Goal: Task Accomplishment & Management: Complete application form

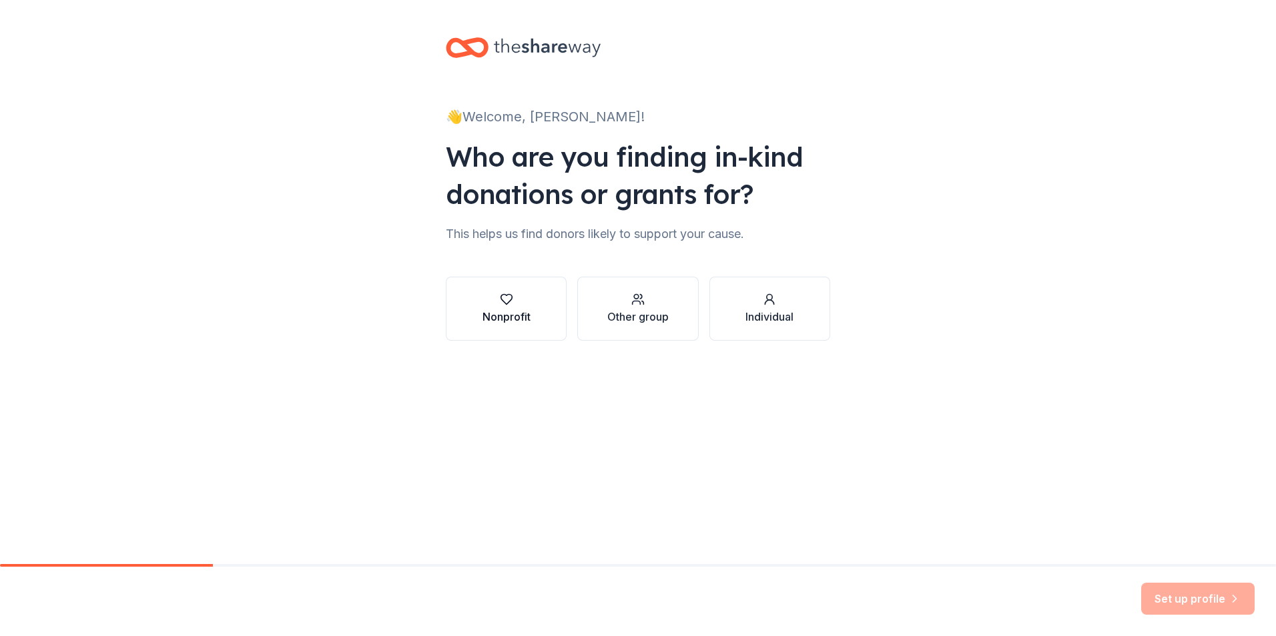
click at [513, 298] on div "button" at bounding box center [506, 299] width 48 height 13
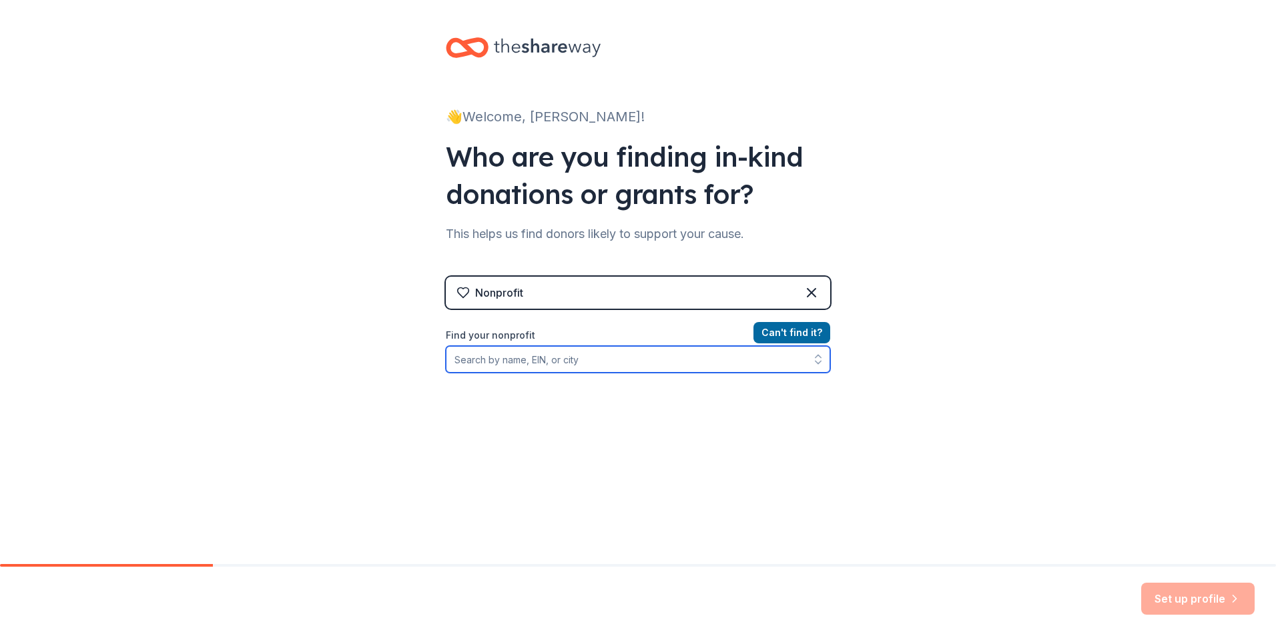
click at [566, 364] on input "Find your nonprofit" at bounding box center [638, 359] width 384 height 27
type input "P"
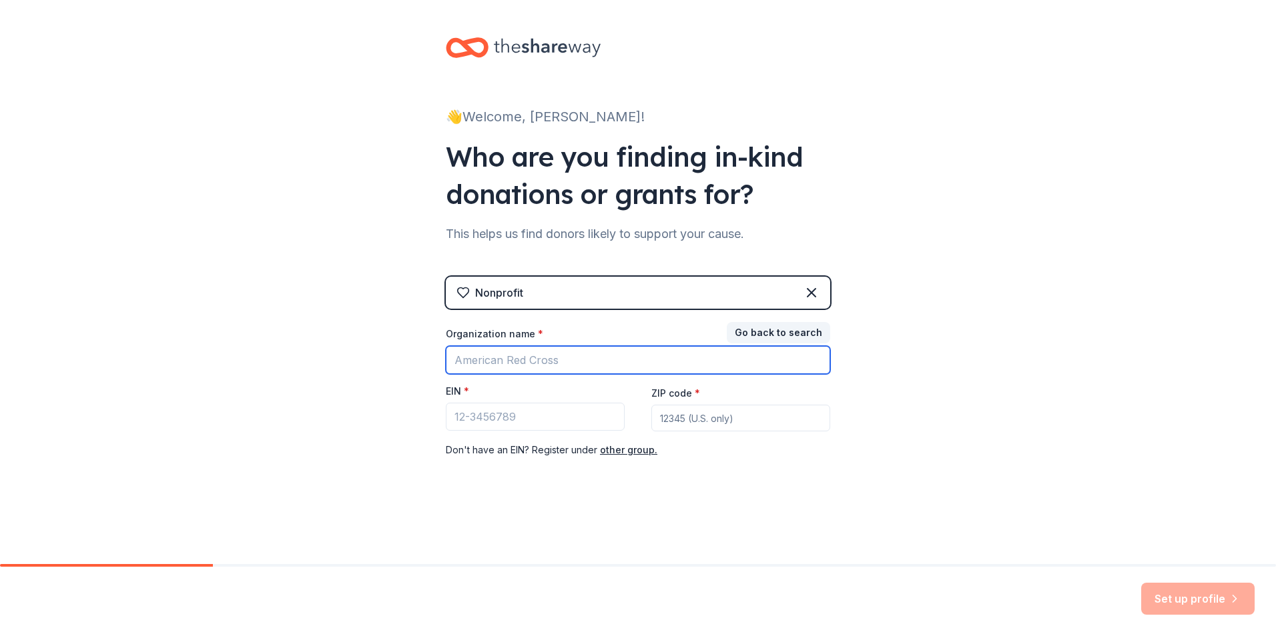
click at [517, 364] on input "Organization name *" at bounding box center [638, 360] width 384 height 28
type input "PROMISE INC"
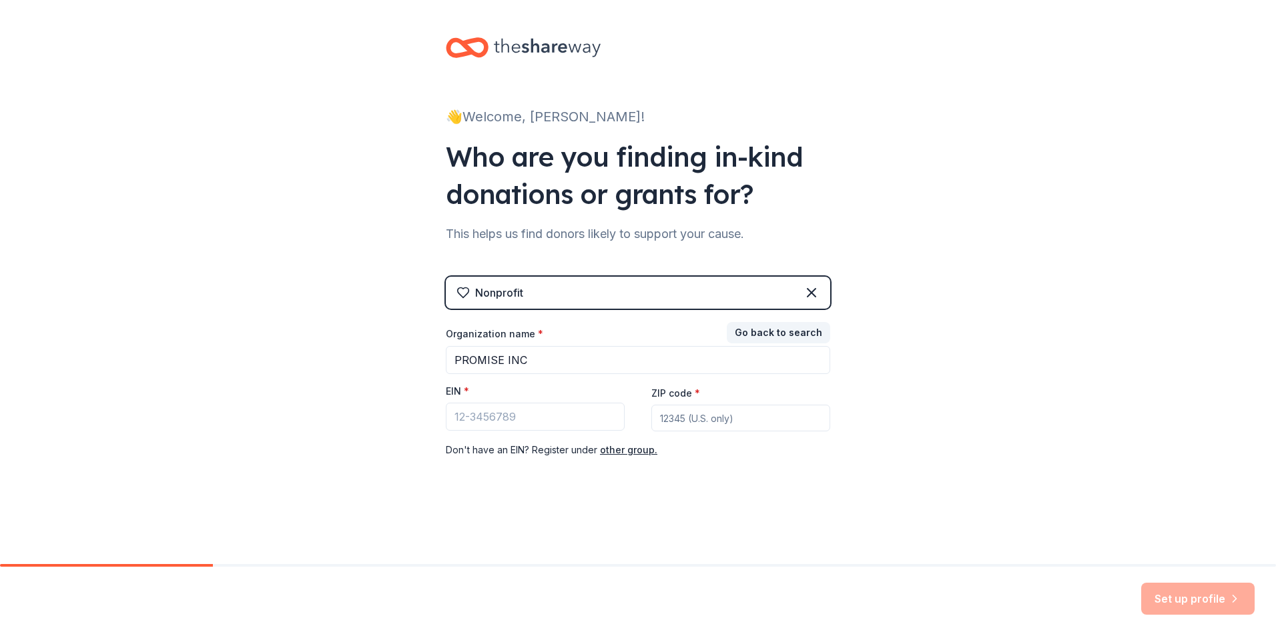
type input "32904"
click at [517, 422] on input "EIN *" at bounding box center [535, 417] width 179 height 28
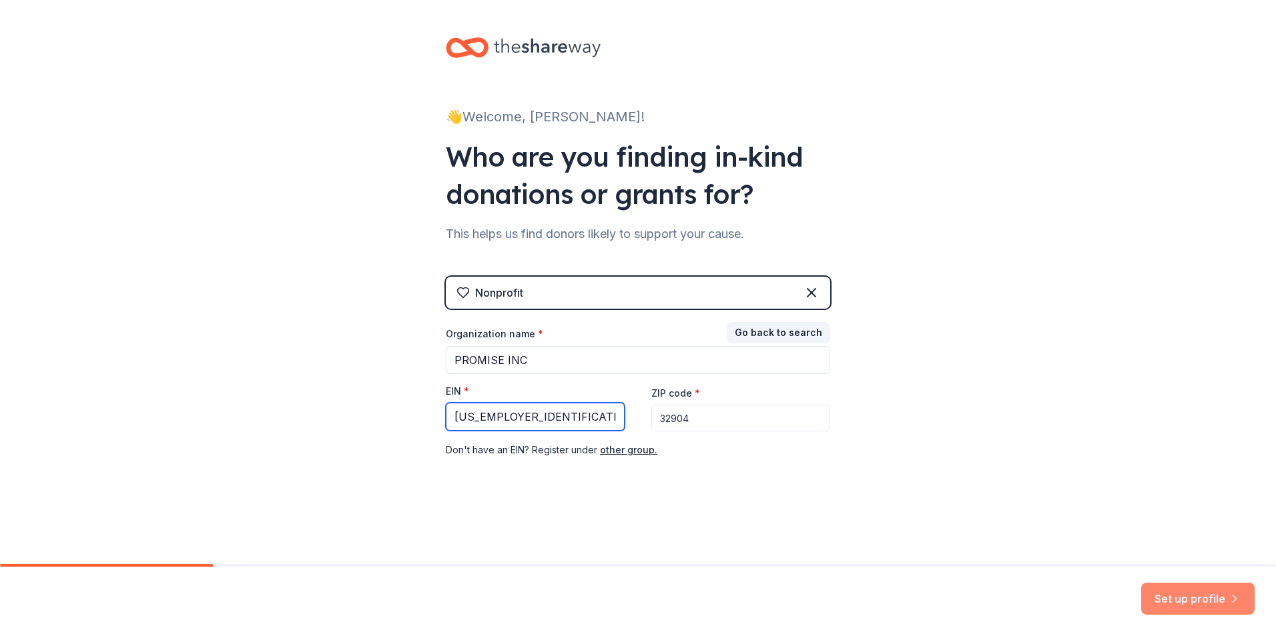
type input "[US_EMPLOYER_IDENTIFICATION_NUMBER]"
click at [1189, 595] on button "Set up profile" at bounding box center [1197, 599] width 113 height 32
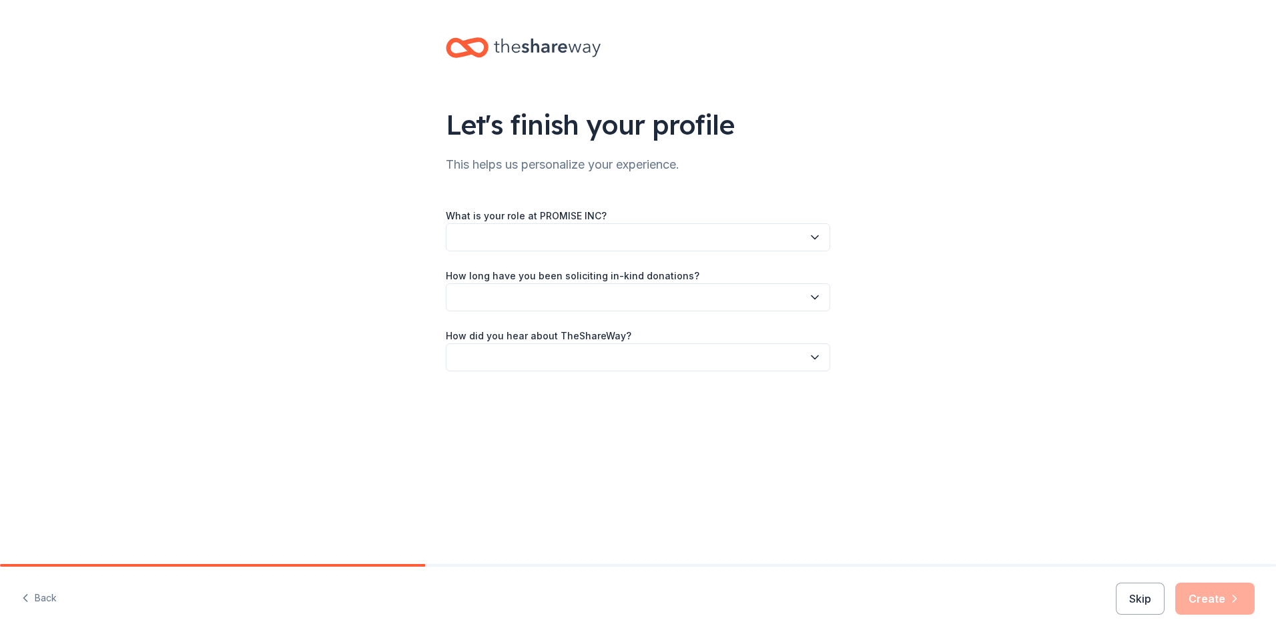
click at [516, 235] on button "button" at bounding box center [638, 237] width 384 height 28
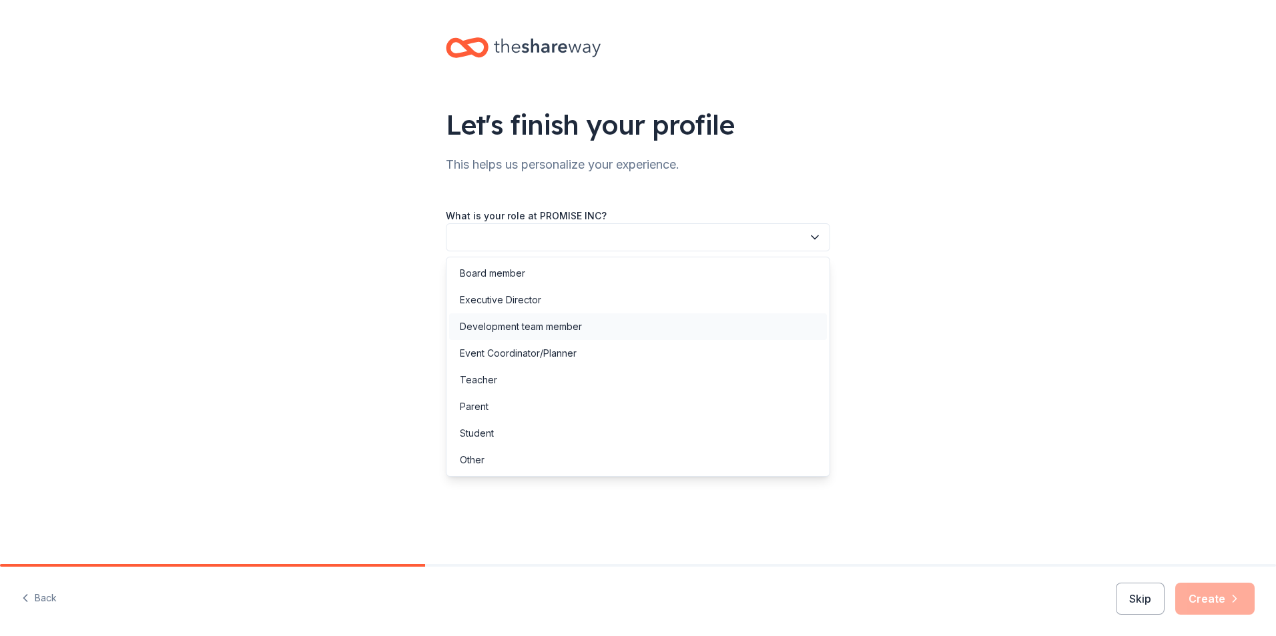
click at [508, 324] on div "Development team member" at bounding box center [521, 327] width 122 height 16
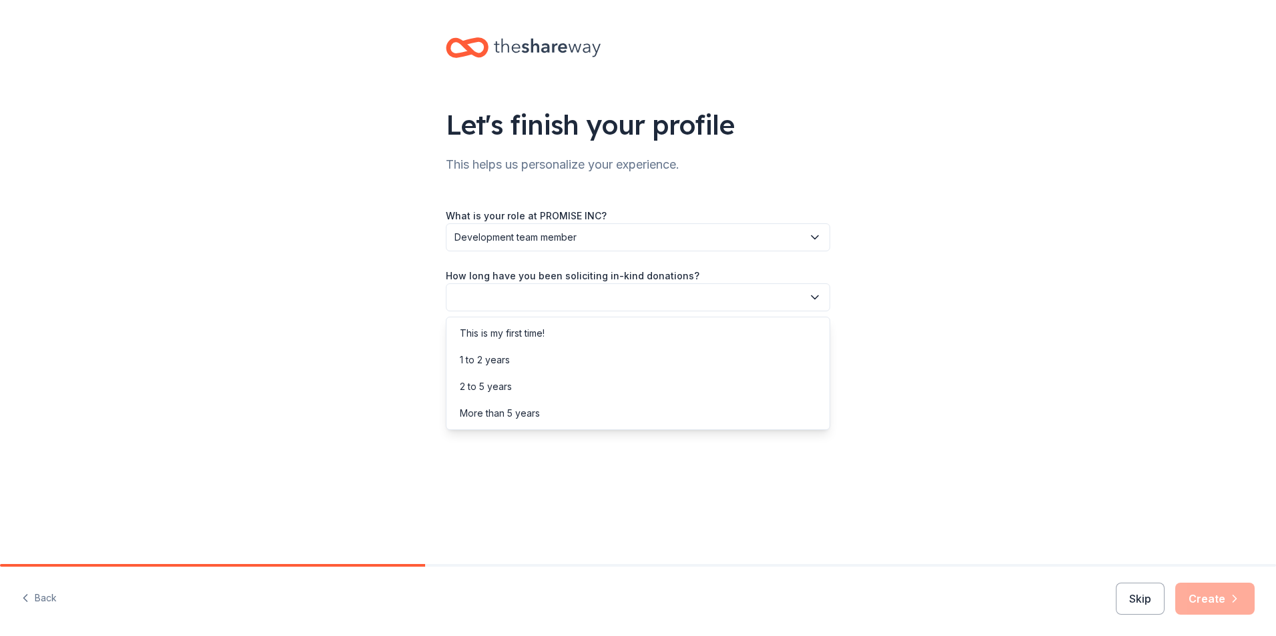
click at [573, 284] on button "button" at bounding box center [638, 298] width 384 height 28
click at [506, 414] on div "More than 5 years" at bounding box center [500, 414] width 80 height 16
click at [505, 338] on label "How did you hear about TheShareWay?" at bounding box center [538, 336] width 185 height 13
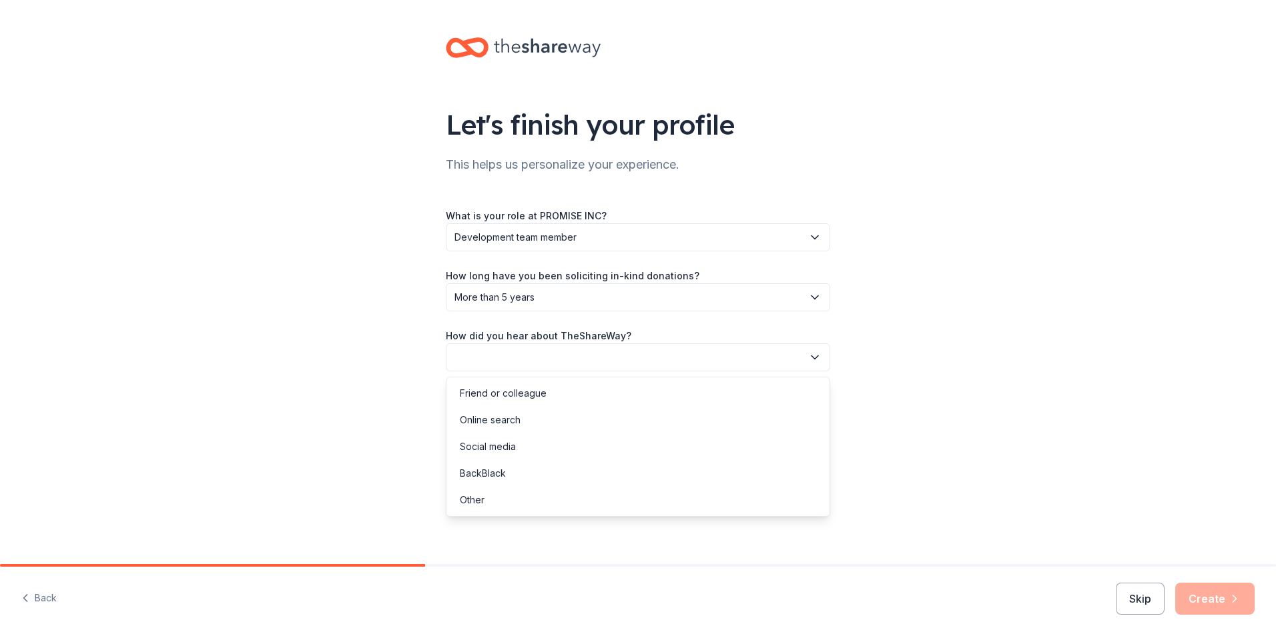
click at [564, 359] on button "button" at bounding box center [638, 358] width 384 height 28
click at [499, 416] on div "Online search" at bounding box center [490, 420] width 61 height 16
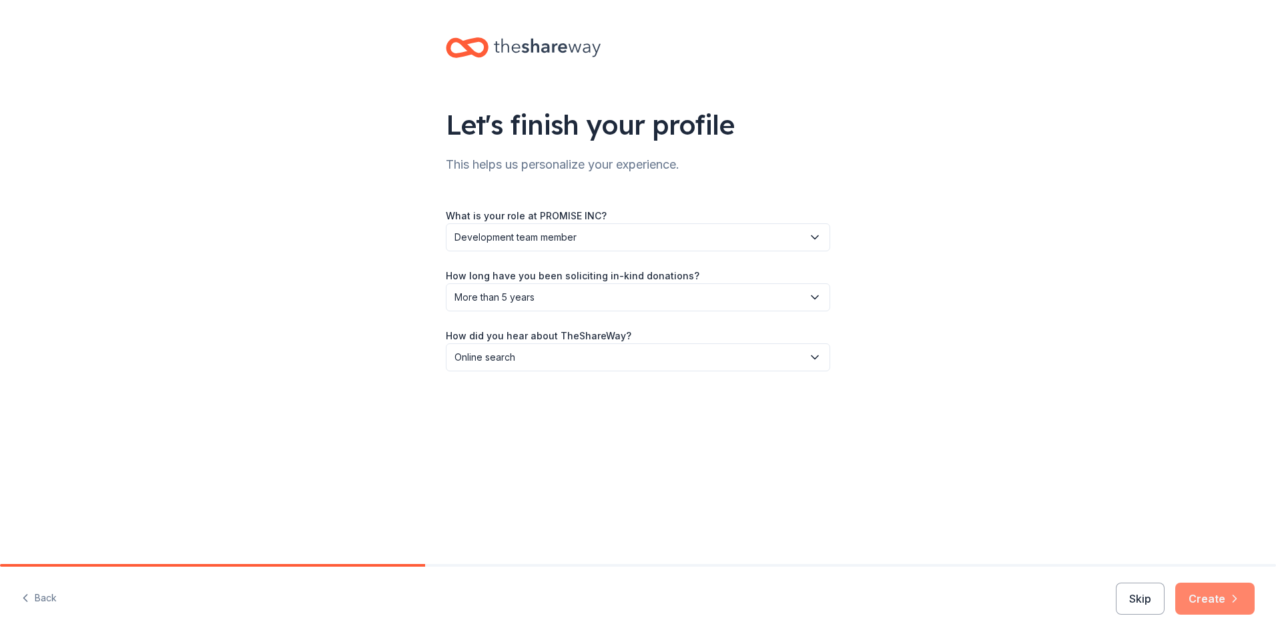
click at [1223, 603] on button "Create" at bounding box center [1214, 599] width 79 height 32
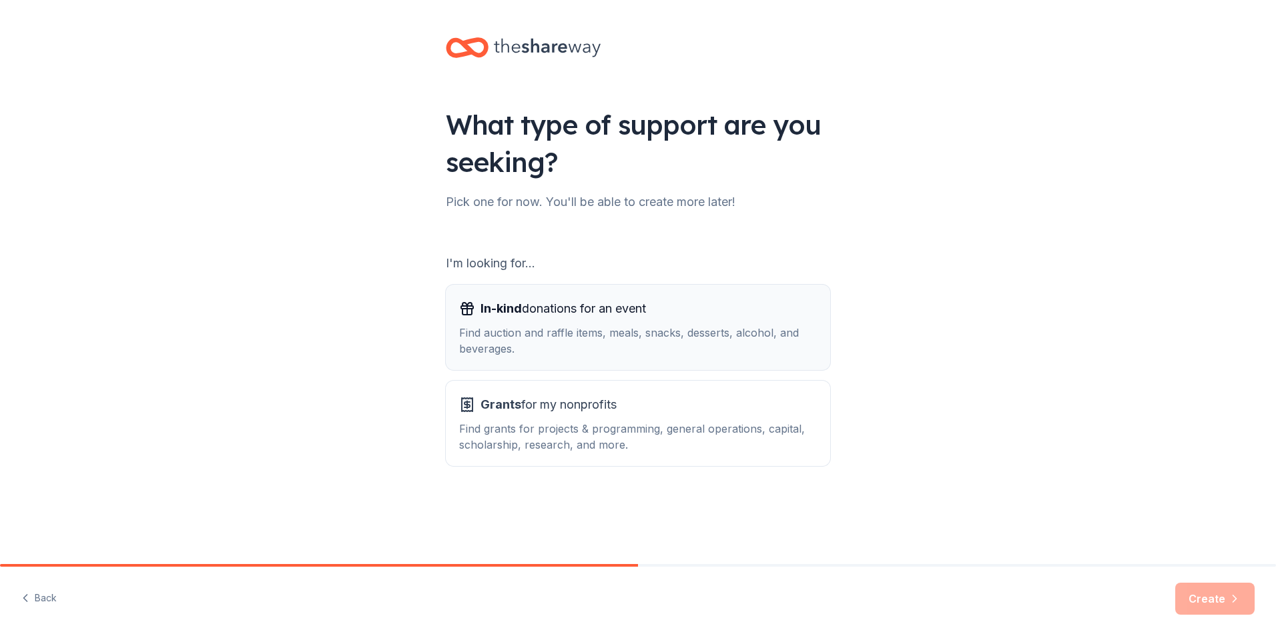
click at [561, 307] on span "In-kind donations for an event" at bounding box center [562, 308] width 165 height 21
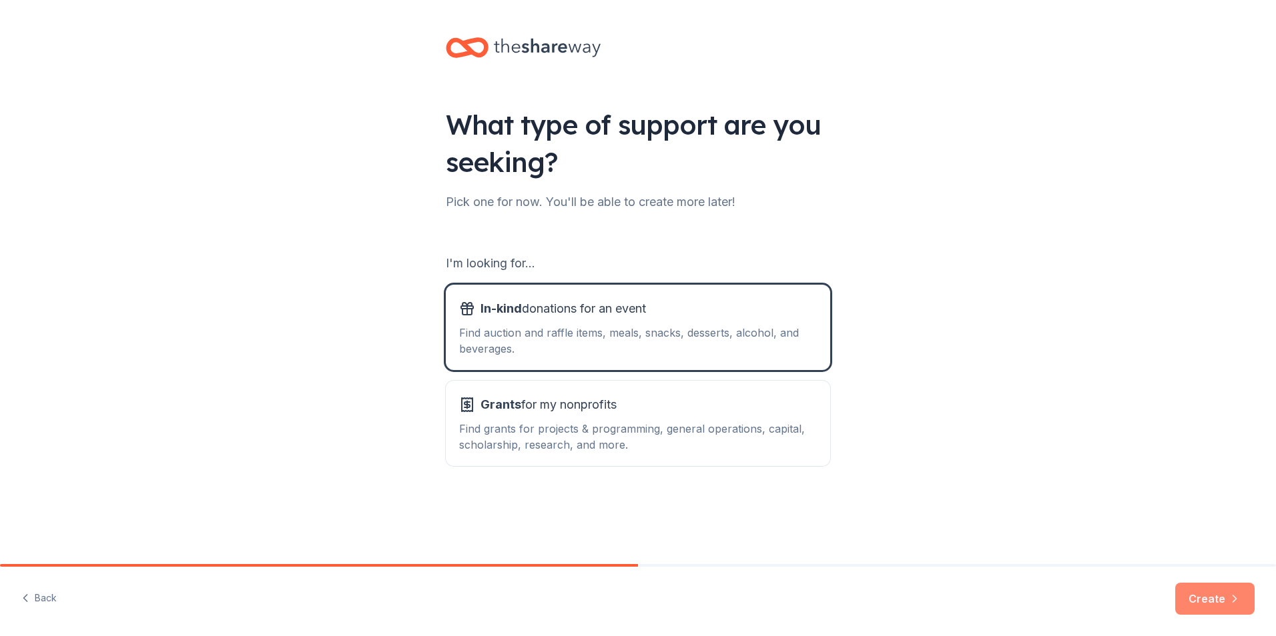
click at [1224, 598] on button "Create" at bounding box center [1214, 599] width 79 height 32
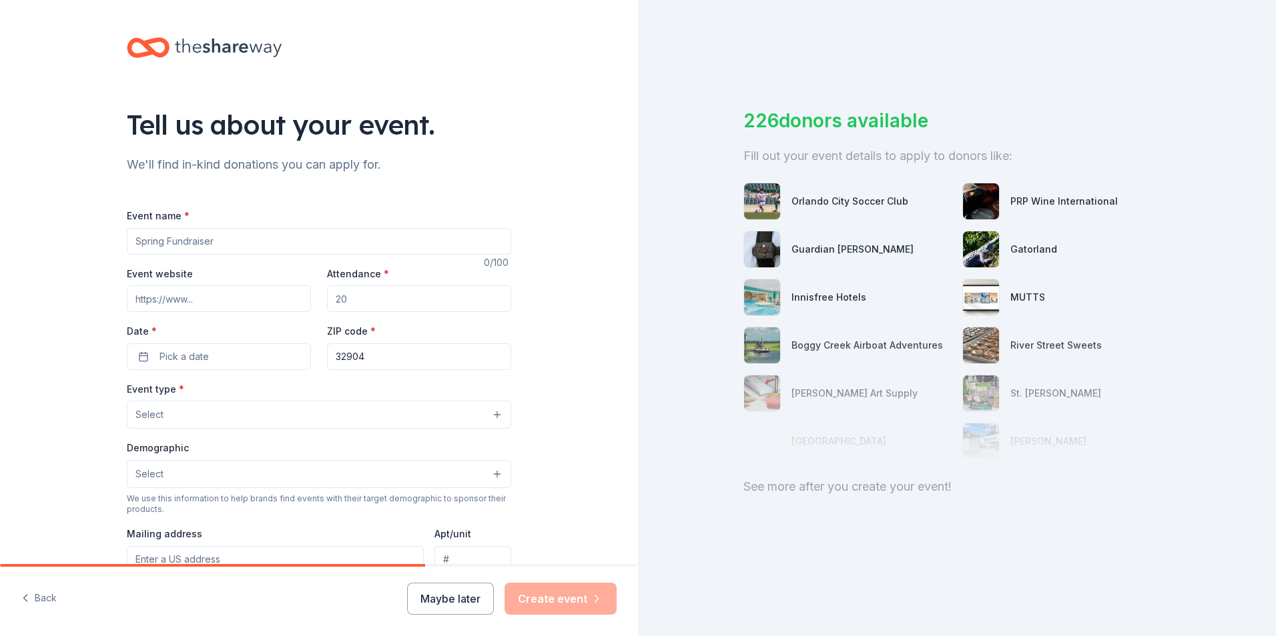
click at [188, 237] on input "Event name *" at bounding box center [319, 241] width 384 height 27
type input "d"
type input "Diamond Royale 2025"
click at [244, 288] on input "Event website" at bounding box center [219, 299] width 184 height 27
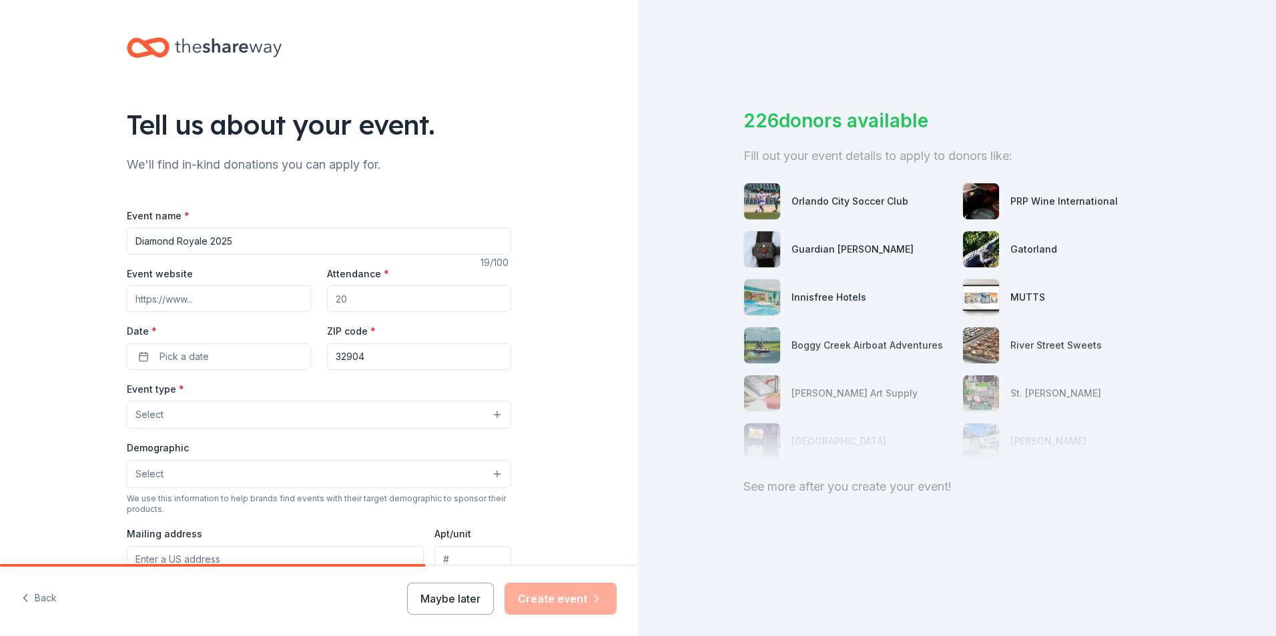
paste input "[URL][DOMAIN_NAME]"
type input "[URL][DOMAIN_NAME]"
click at [362, 295] on input "Attendance *" at bounding box center [419, 299] width 184 height 27
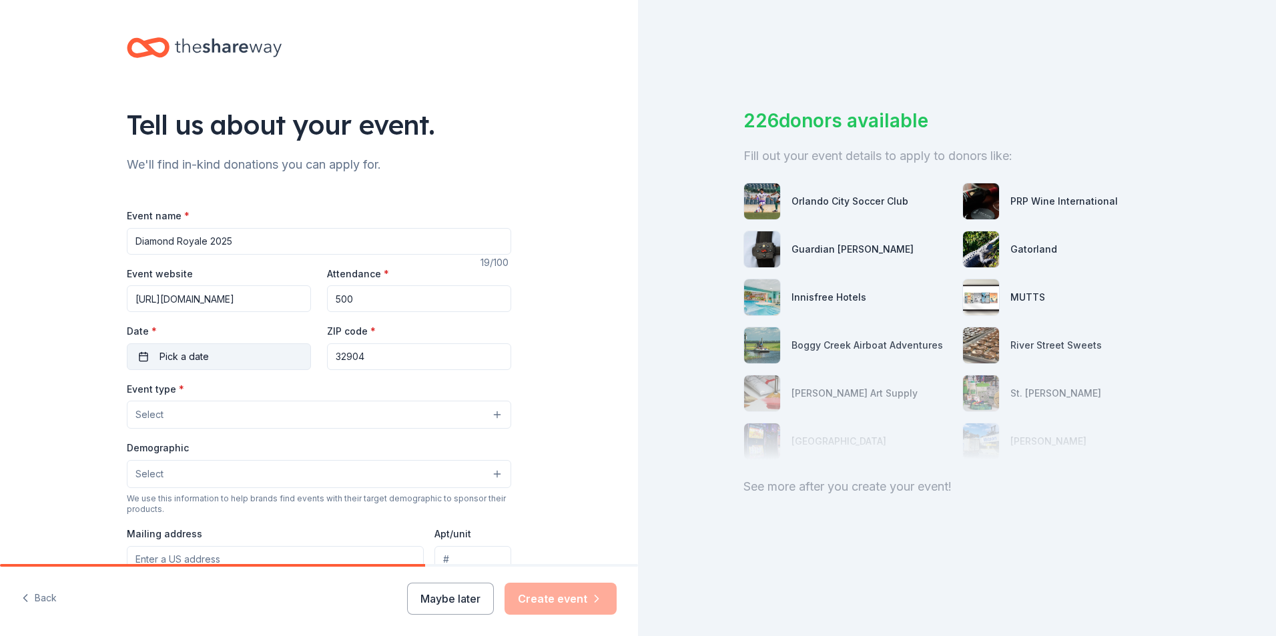
type input "500"
click at [205, 359] on button "Pick a date" at bounding box center [219, 357] width 184 height 27
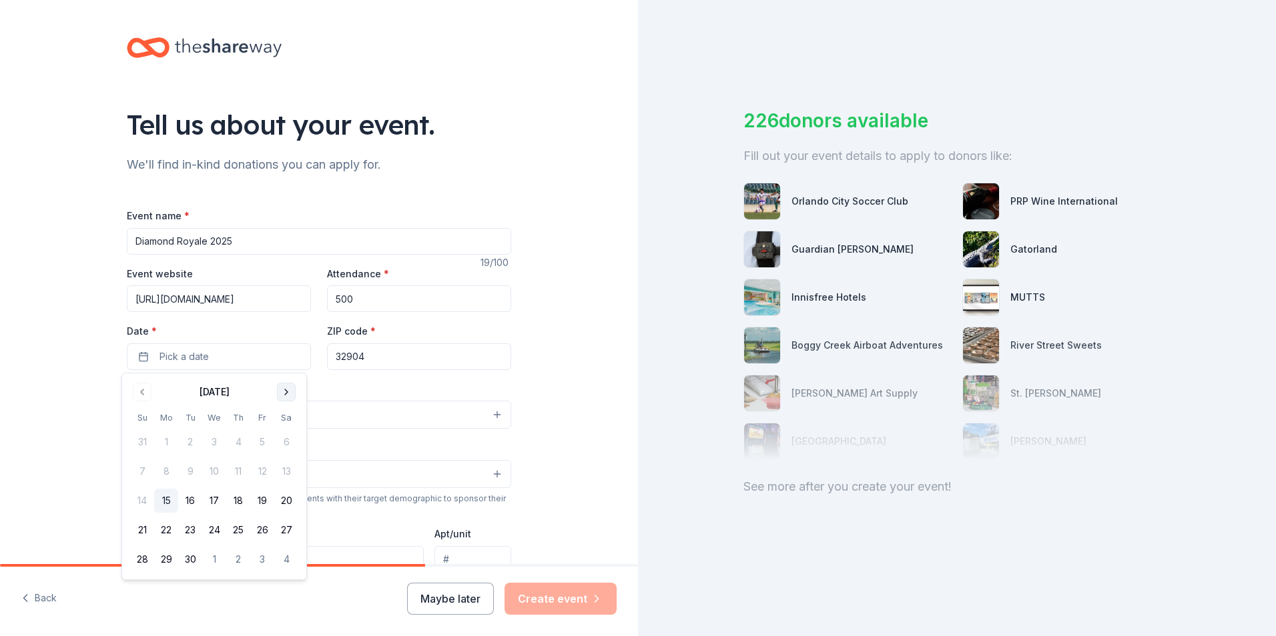
click at [290, 392] on button "Go to next month" at bounding box center [286, 392] width 19 height 19
click at [284, 471] on button "11" at bounding box center [286, 472] width 24 height 24
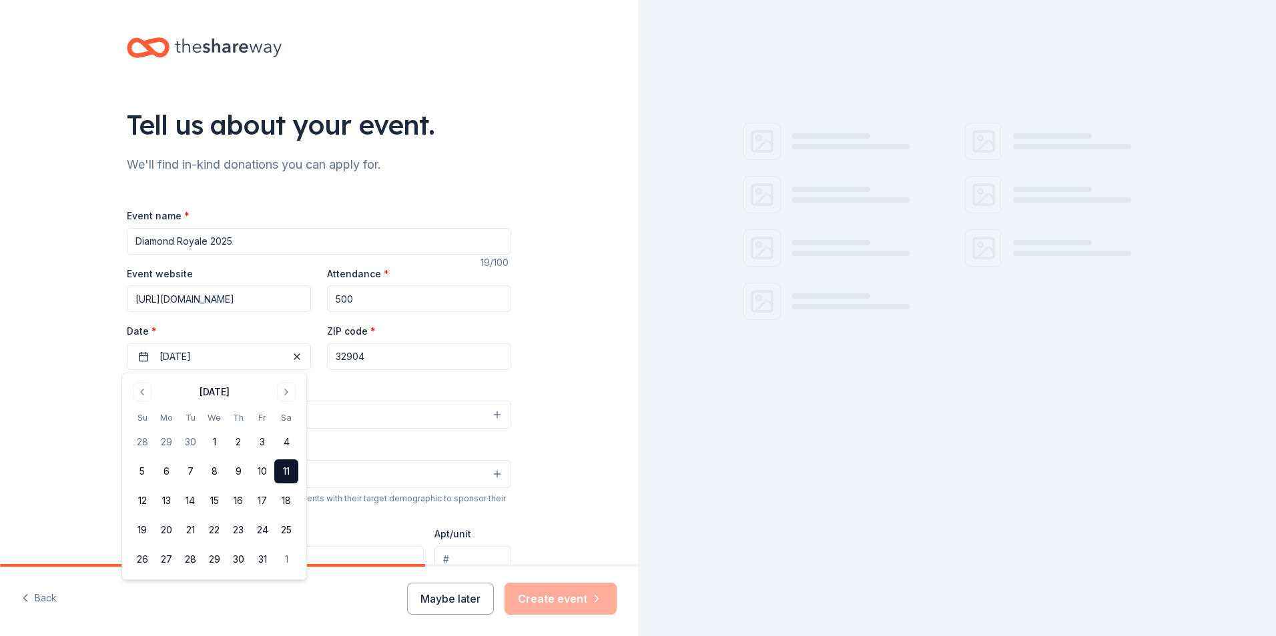
click at [395, 356] on input "32904" at bounding box center [419, 357] width 184 height 27
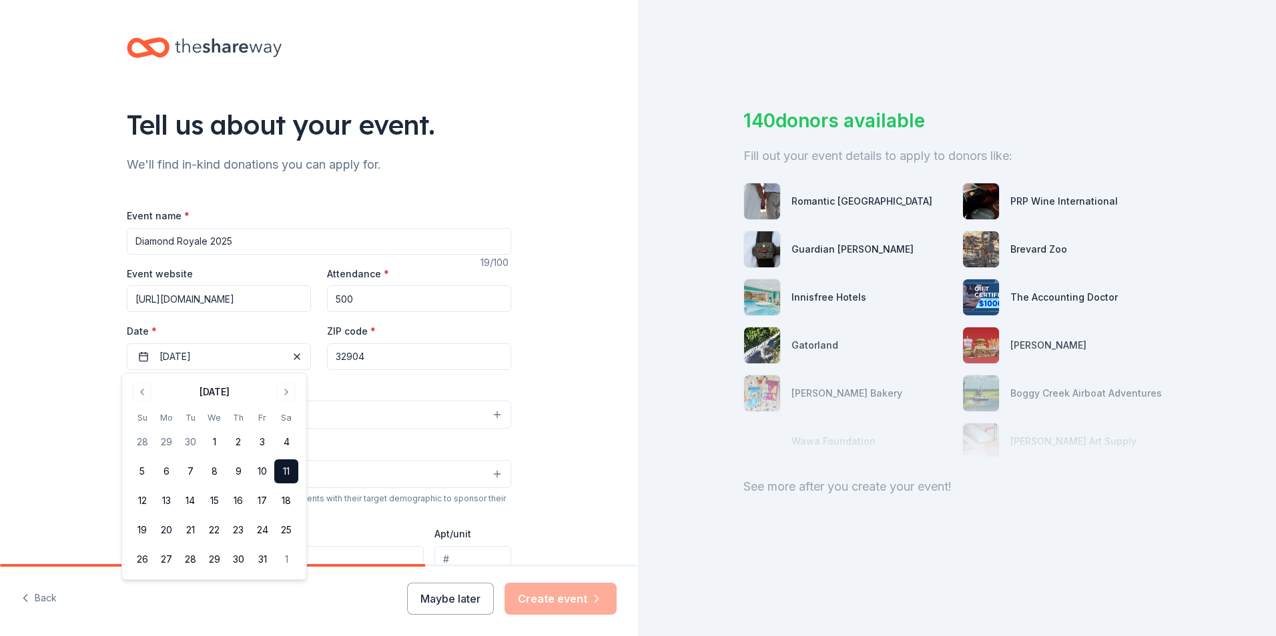
drag, startPoint x: 395, startPoint y: 356, endPoint x: 385, endPoint y: 358, distance: 10.2
click at [395, 356] on input "32904" at bounding box center [419, 357] width 184 height 27
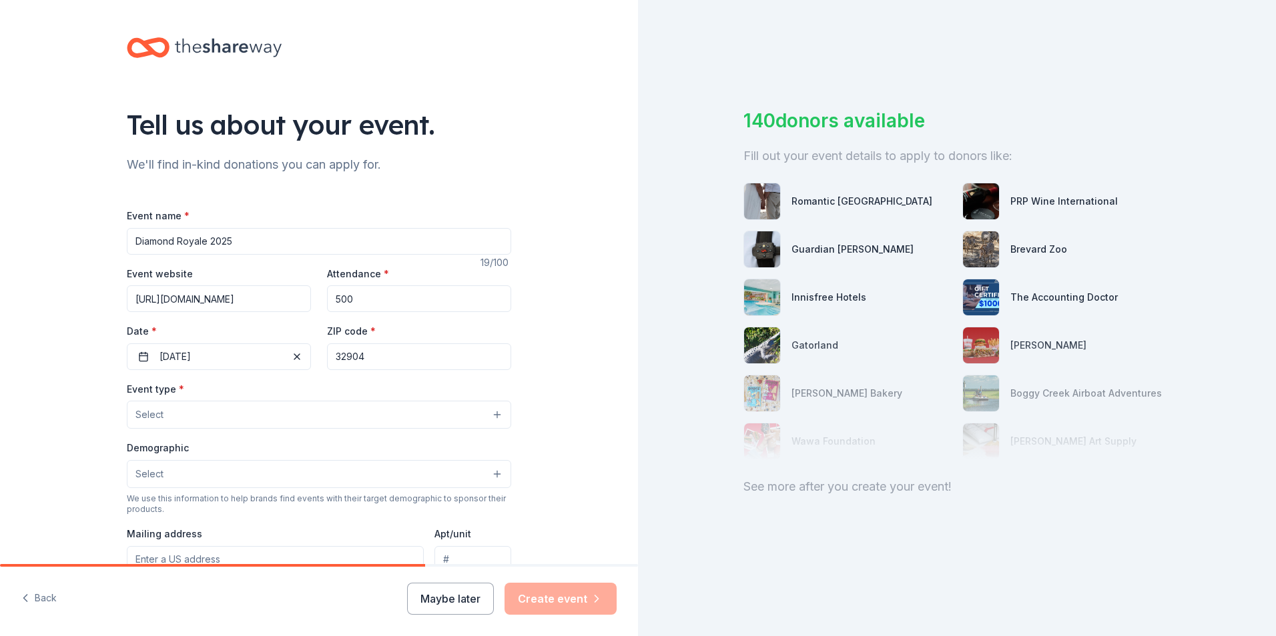
drag, startPoint x: 264, startPoint y: 389, endPoint x: 254, endPoint y: 394, distance: 10.4
click at [264, 389] on div "Event type * Select" at bounding box center [319, 405] width 384 height 49
click at [199, 412] on button "Select" at bounding box center [319, 415] width 384 height 28
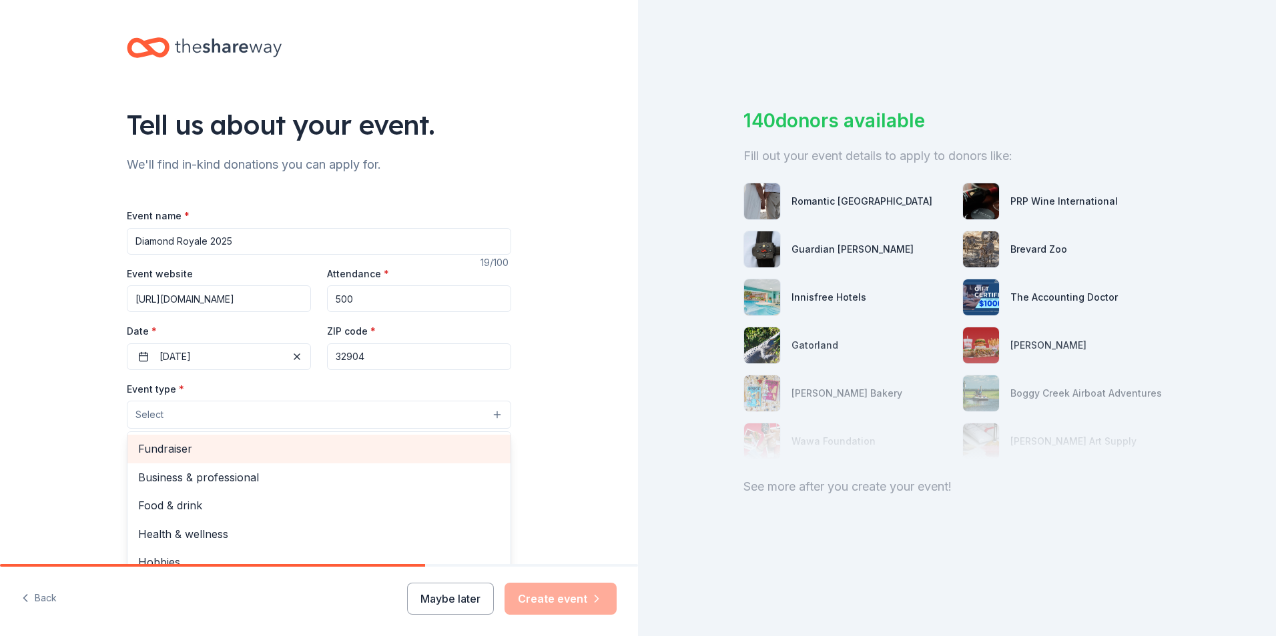
click at [201, 451] on span "Fundraiser" at bounding box center [319, 448] width 362 height 17
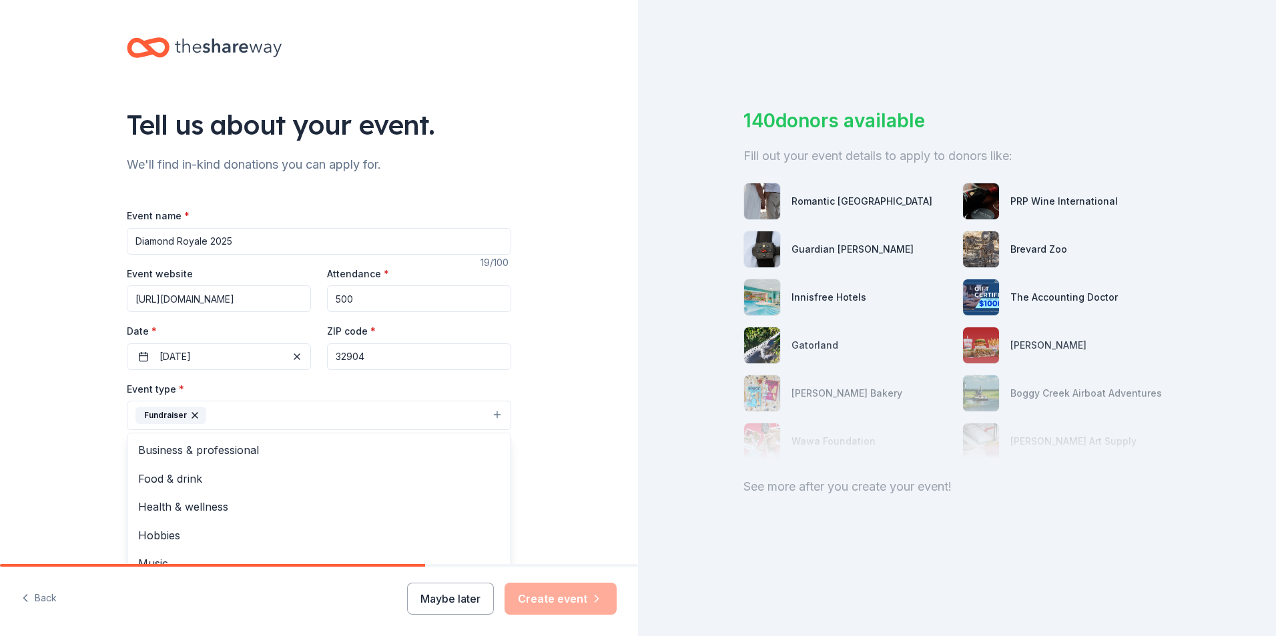
scroll to position [200, 0]
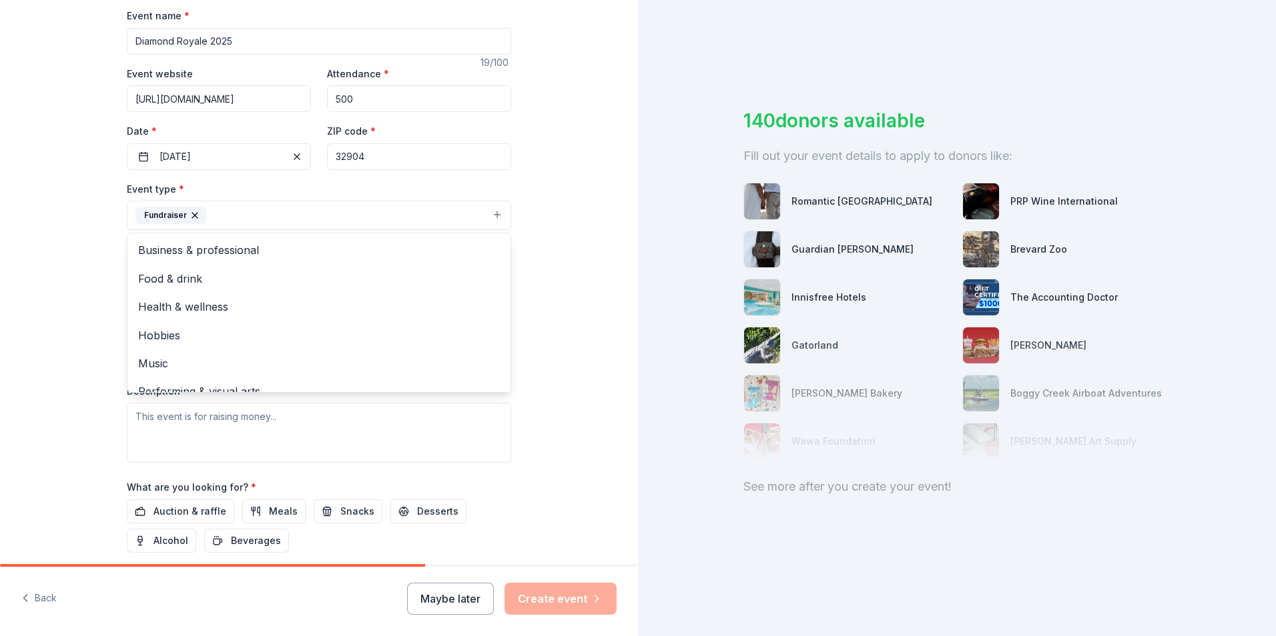
click at [47, 302] on div "Tell us about your event. We'll find in-kind donations you can apply for. Event…" at bounding box center [319, 244] width 638 height 889
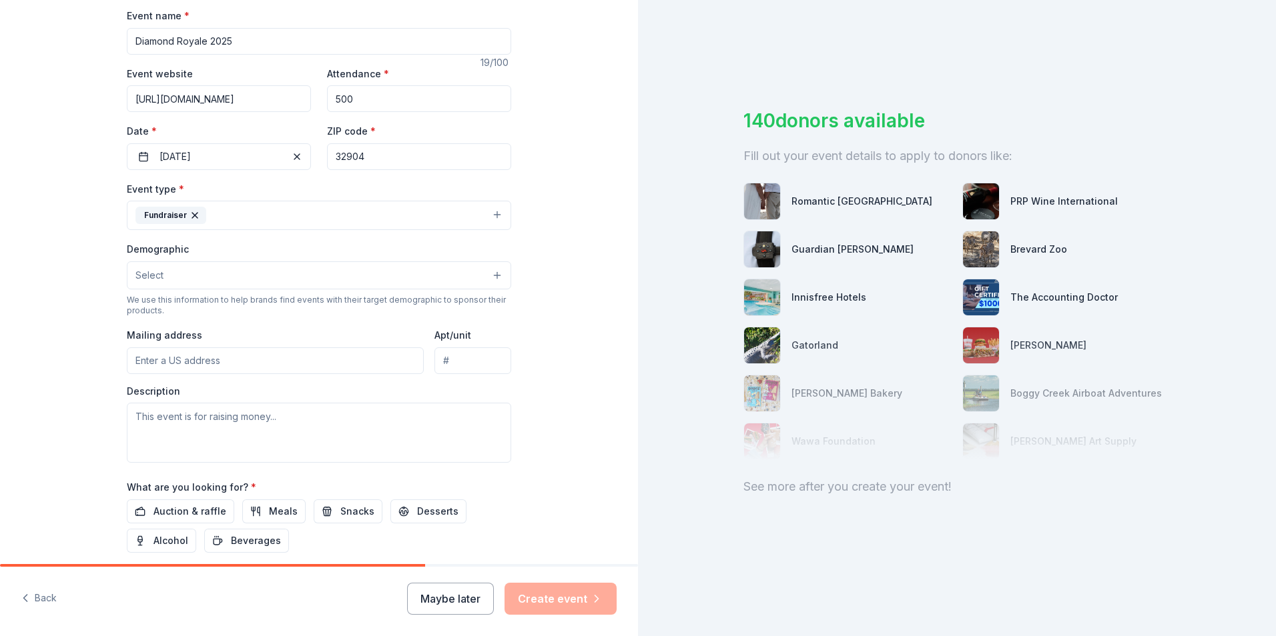
click at [282, 207] on button "Fundraiser" at bounding box center [319, 215] width 384 height 29
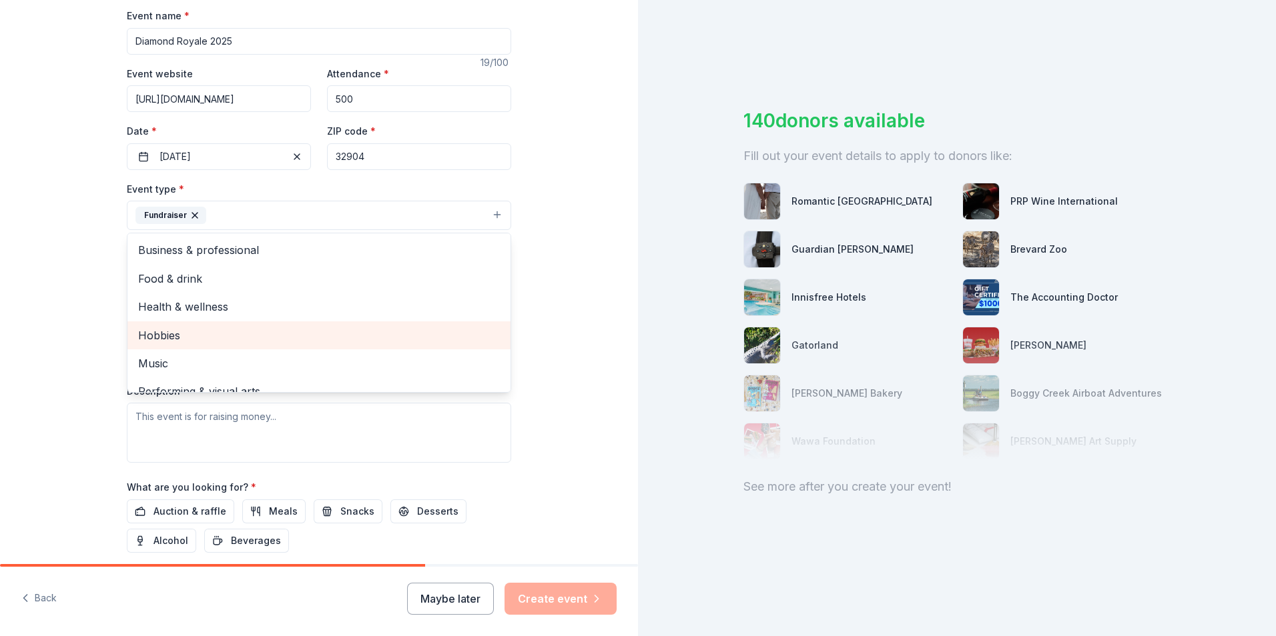
scroll to position [16, 0]
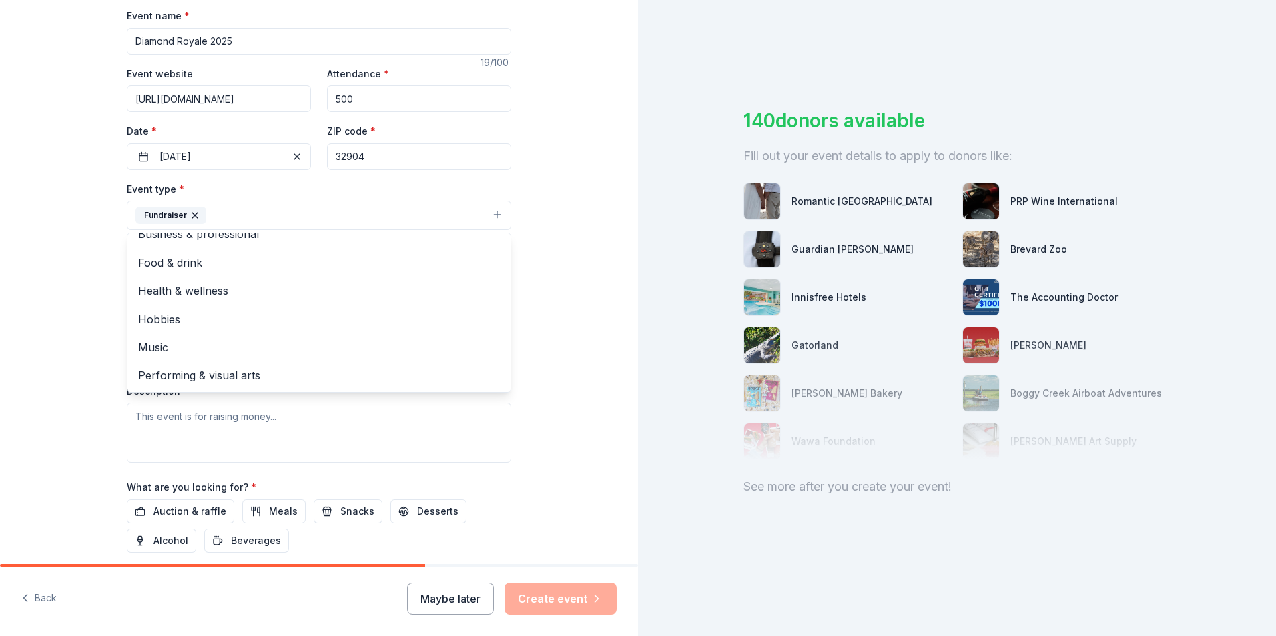
click at [45, 303] on div "Tell us about your event. We'll find in-kind donations you can apply for. Event…" at bounding box center [319, 244] width 638 height 889
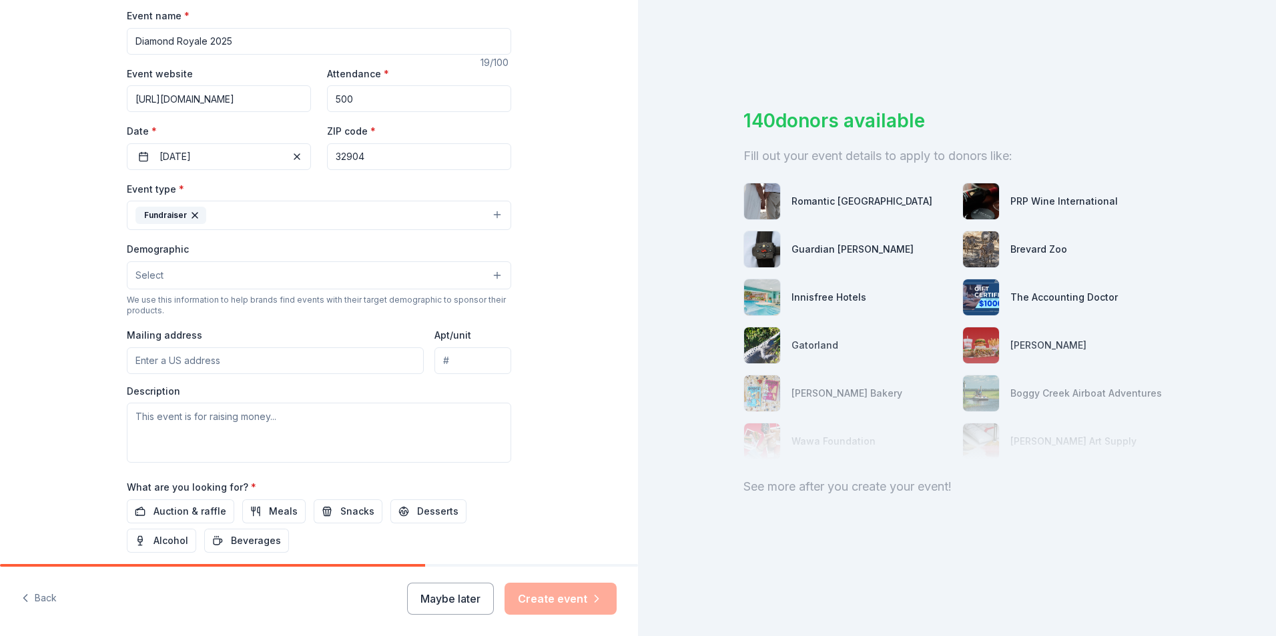
click at [225, 372] on input "Mailing address" at bounding box center [275, 361] width 297 height 27
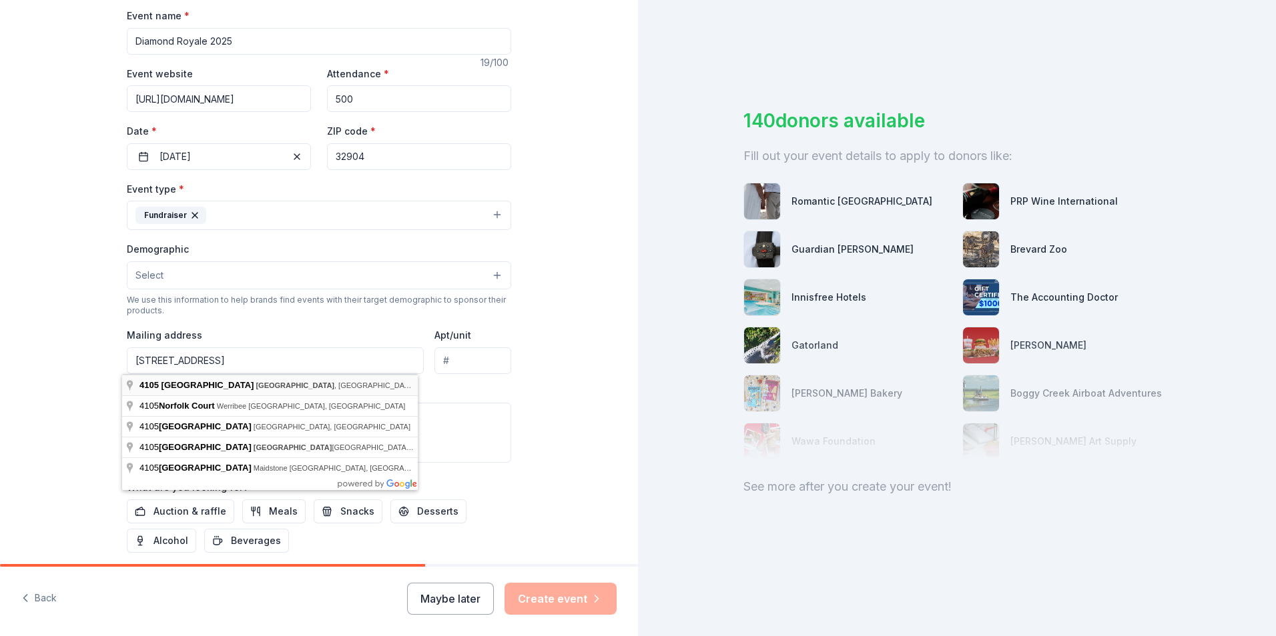
type input "[STREET_ADDRESS]"
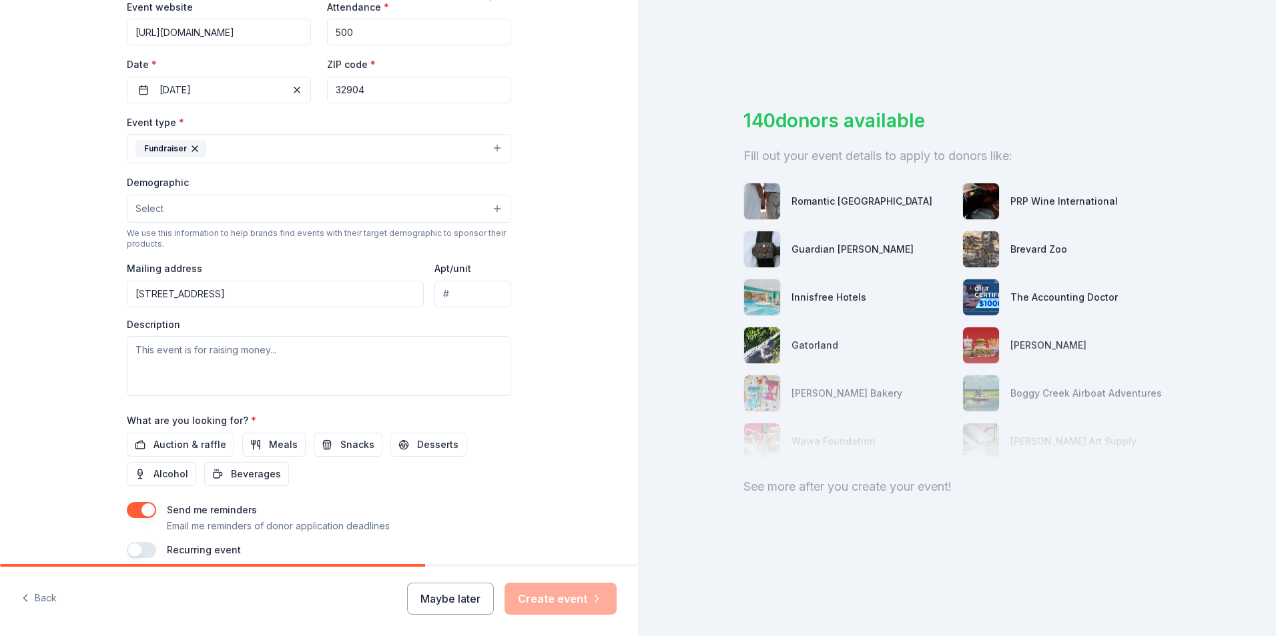
scroll to position [325, 0]
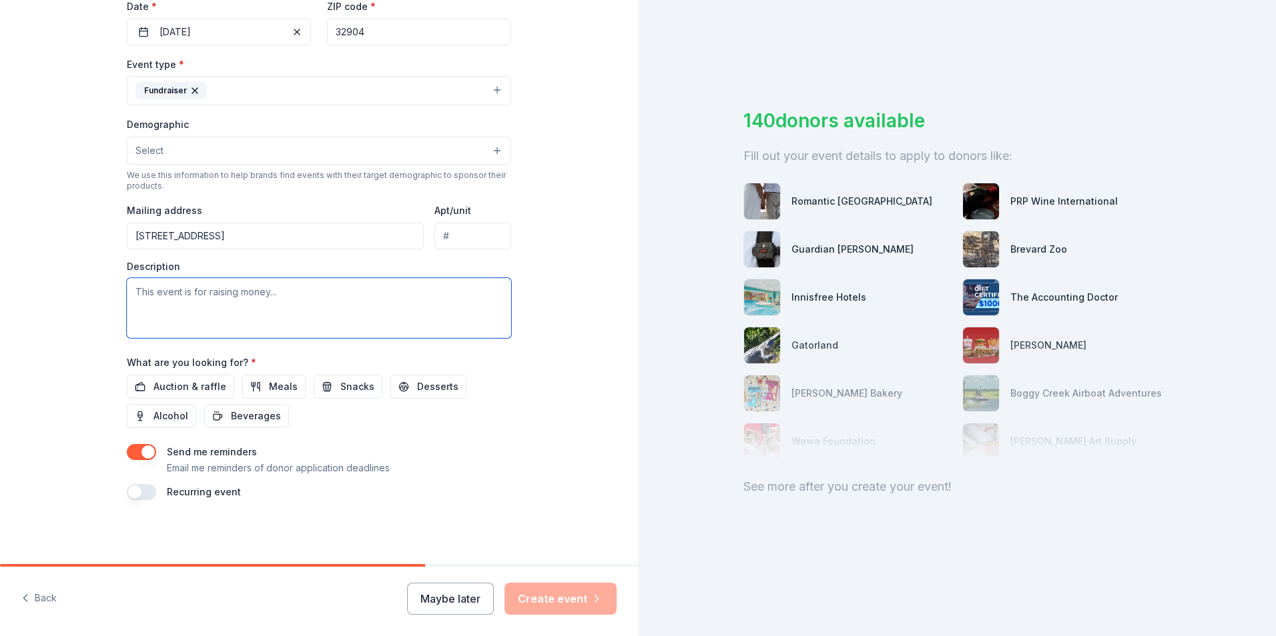
click at [187, 289] on textarea at bounding box center [319, 308] width 384 height 60
type textarea "This event helps raise money to support our mission to house and employ adults …"
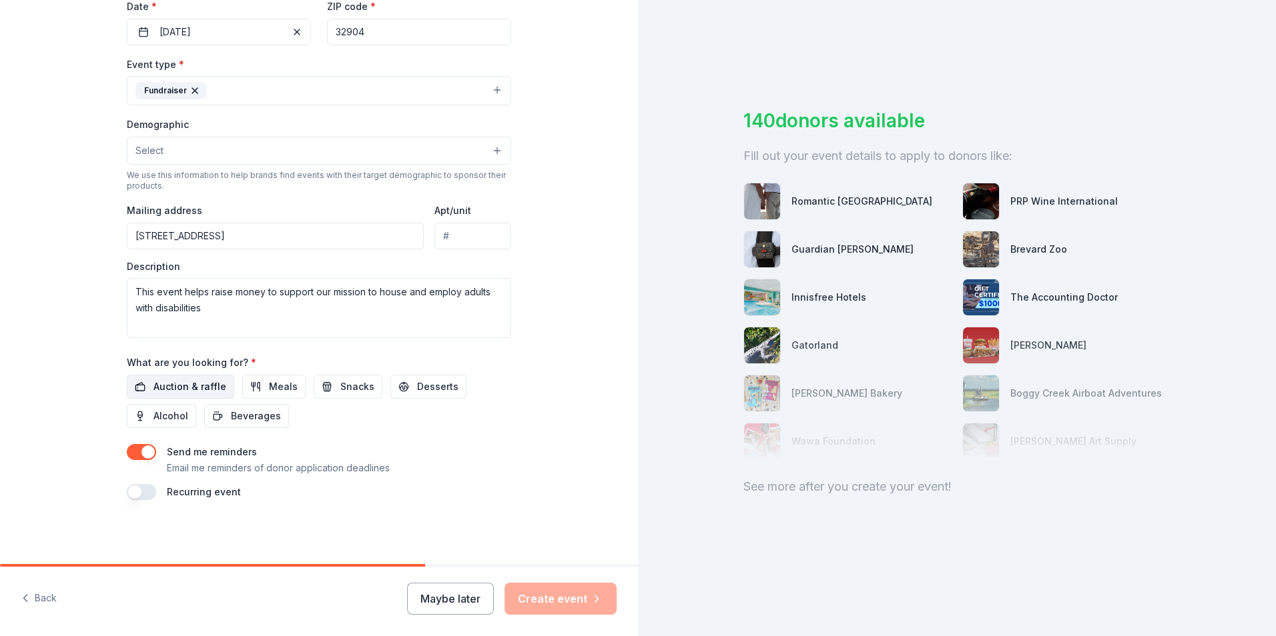
click at [197, 386] on span "Auction & raffle" at bounding box center [189, 387] width 73 height 16
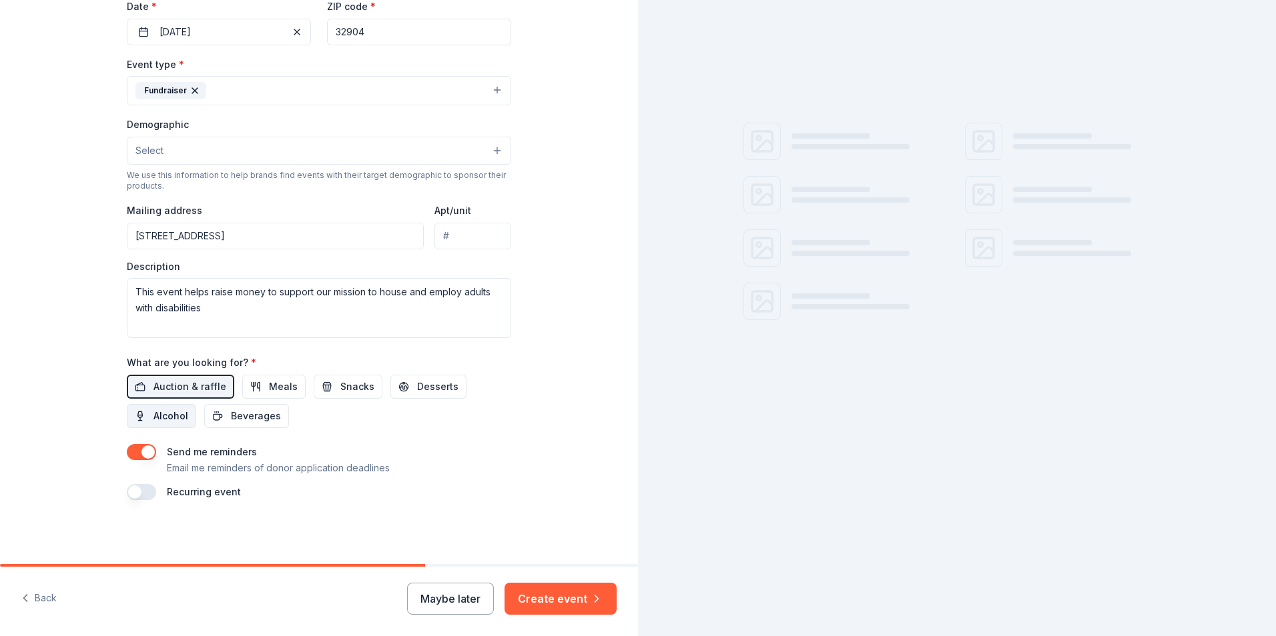
click at [167, 414] on span "Alcohol" at bounding box center [170, 416] width 35 height 16
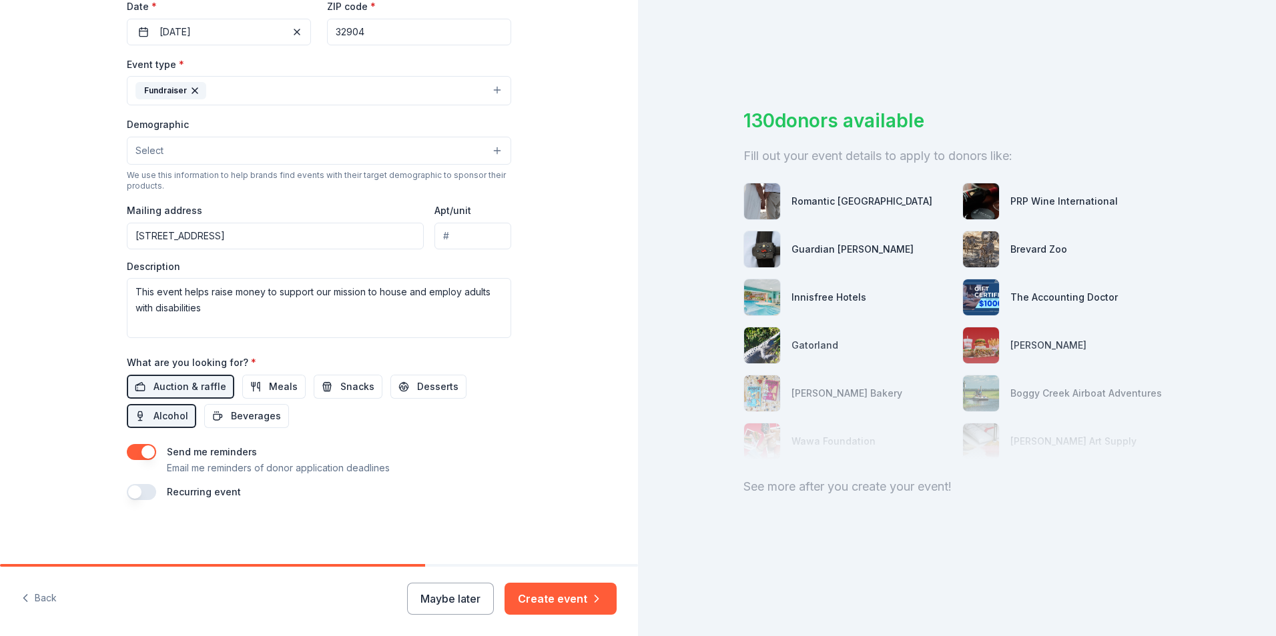
click at [136, 496] on button "button" at bounding box center [141, 492] width 29 height 16
click at [235, 532] on button "[DATE]" at bounding box center [201, 532] width 69 height 27
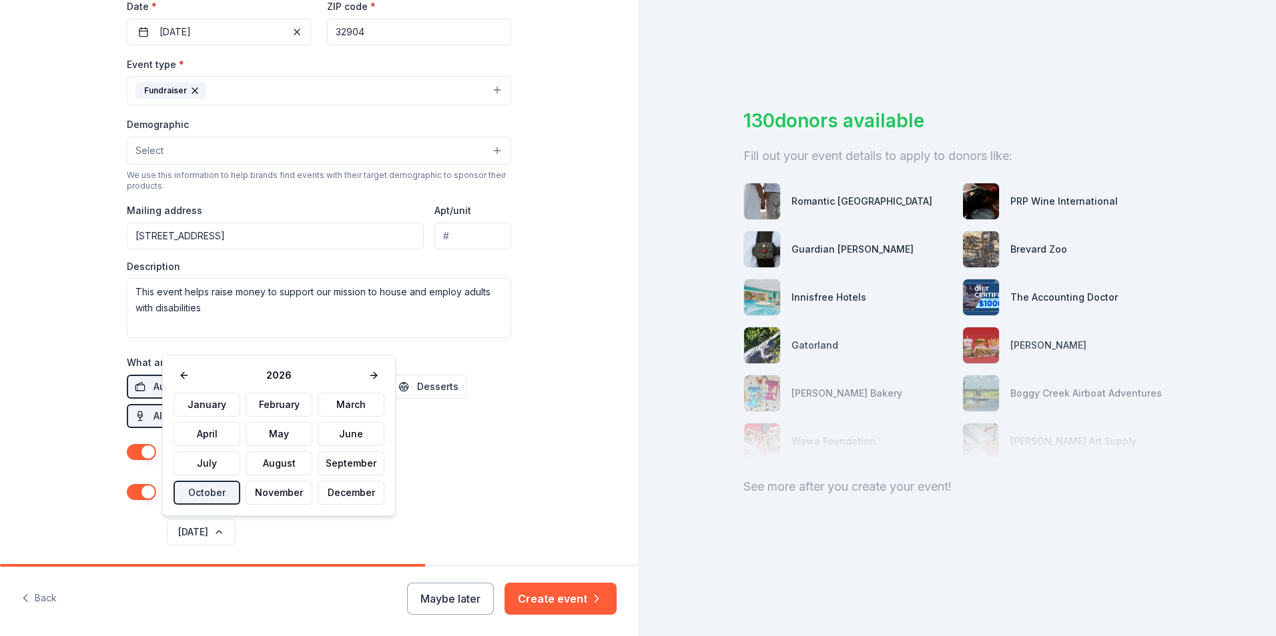
click at [310, 535] on div "[DATE]" at bounding box center [337, 532] width 347 height 32
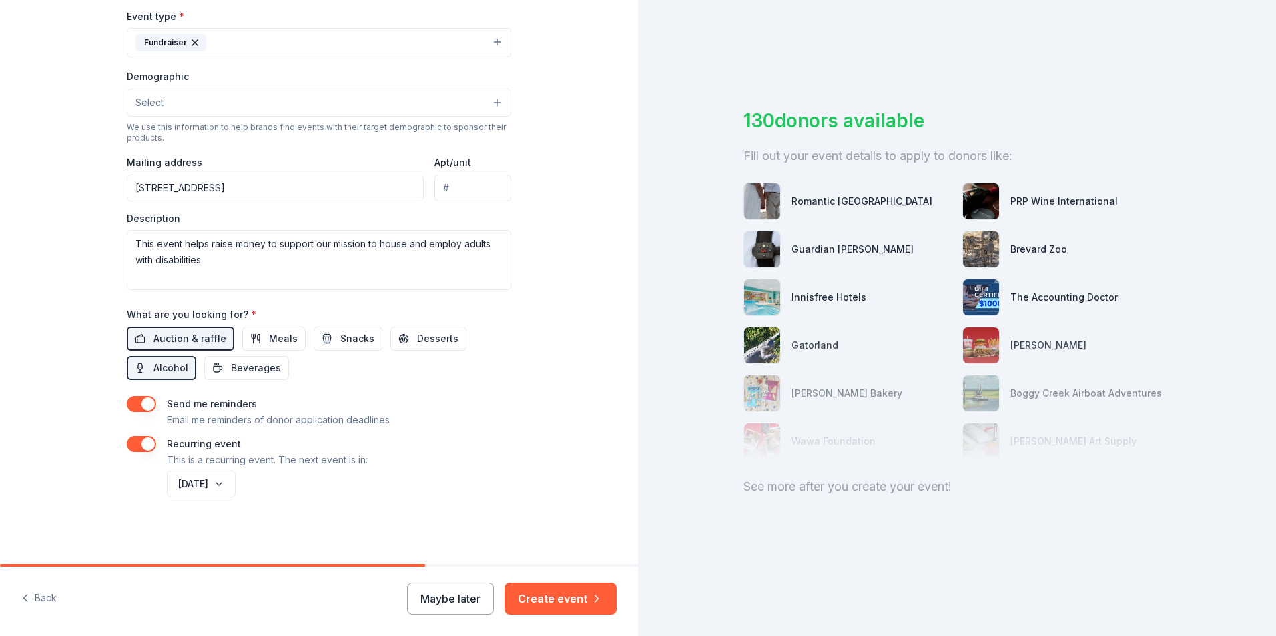
scroll to position [39, 0]
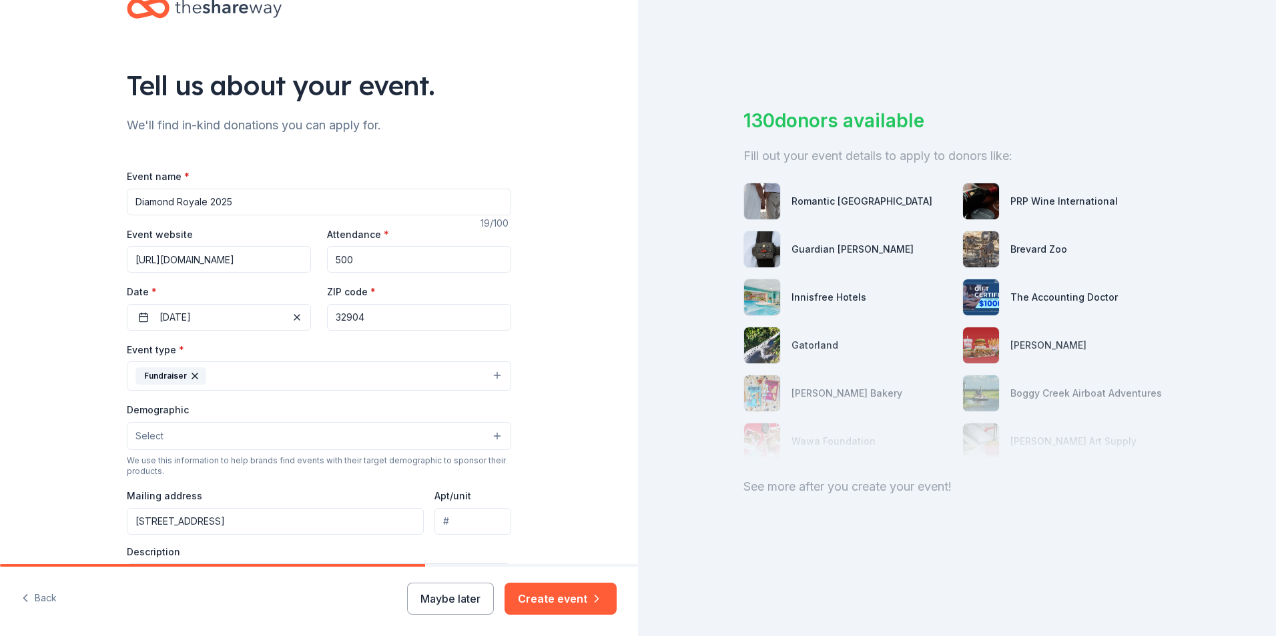
click at [293, 260] on input "[URL][DOMAIN_NAME]" at bounding box center [219, 259] width 184 height 27
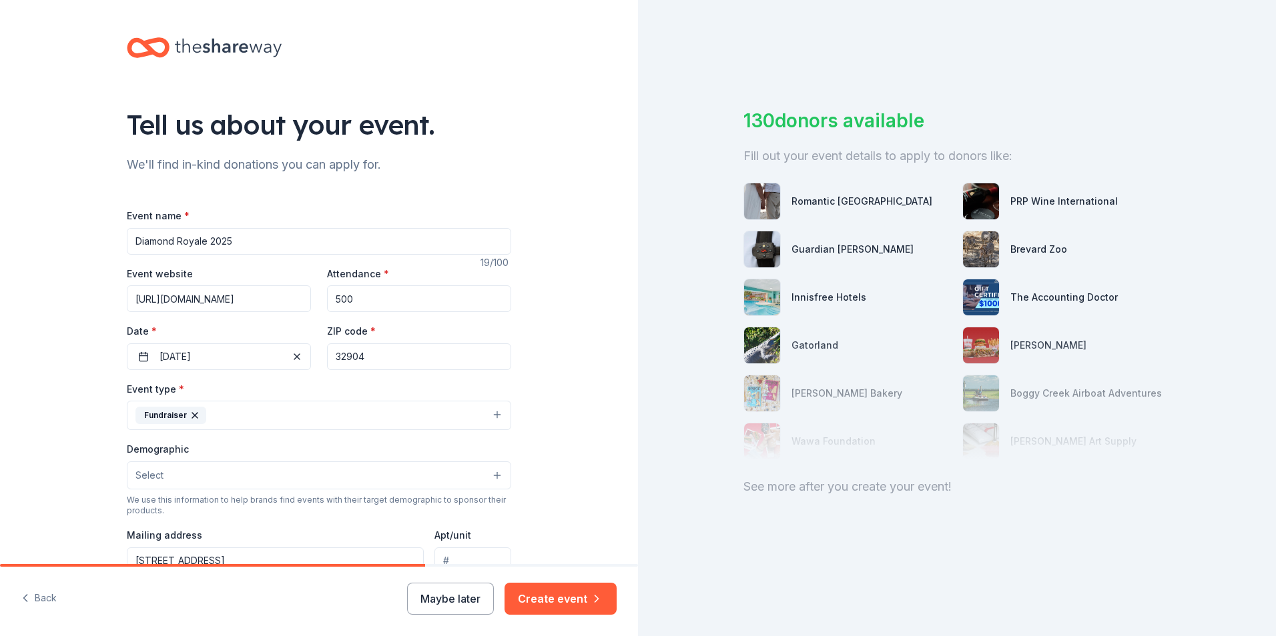
scroll to position [200, 0]
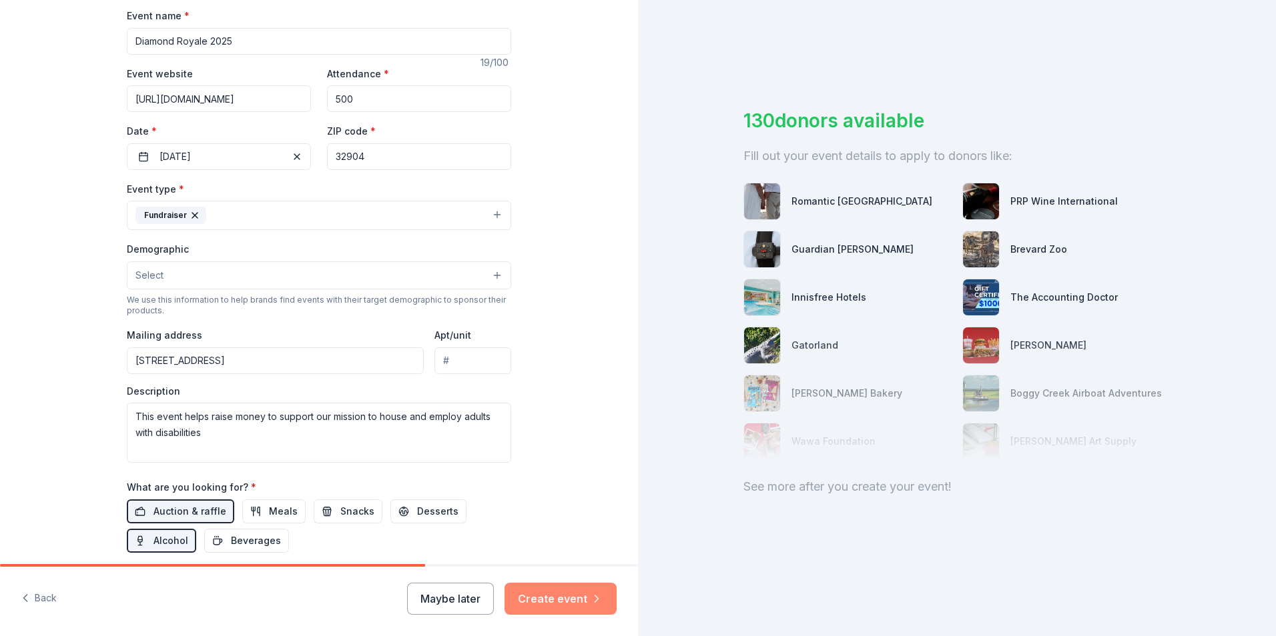
click at [573, 599] on button "Create event" at bounding box center [560, 599] width 112 height 32
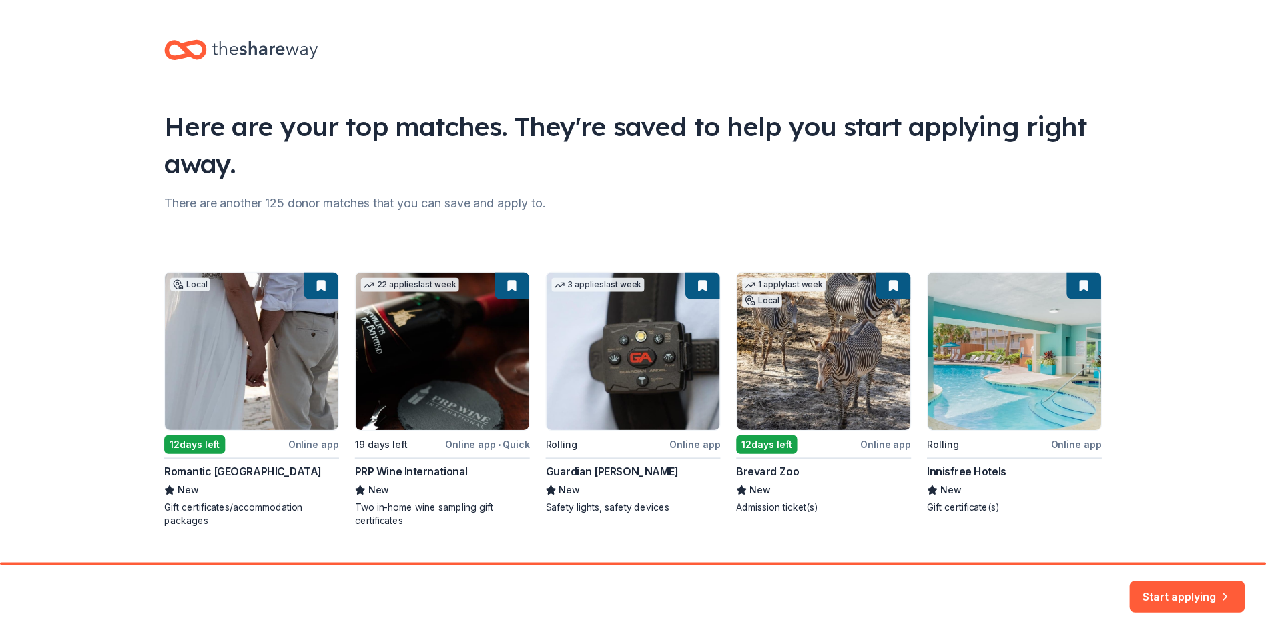
scroll to position [29, 0]
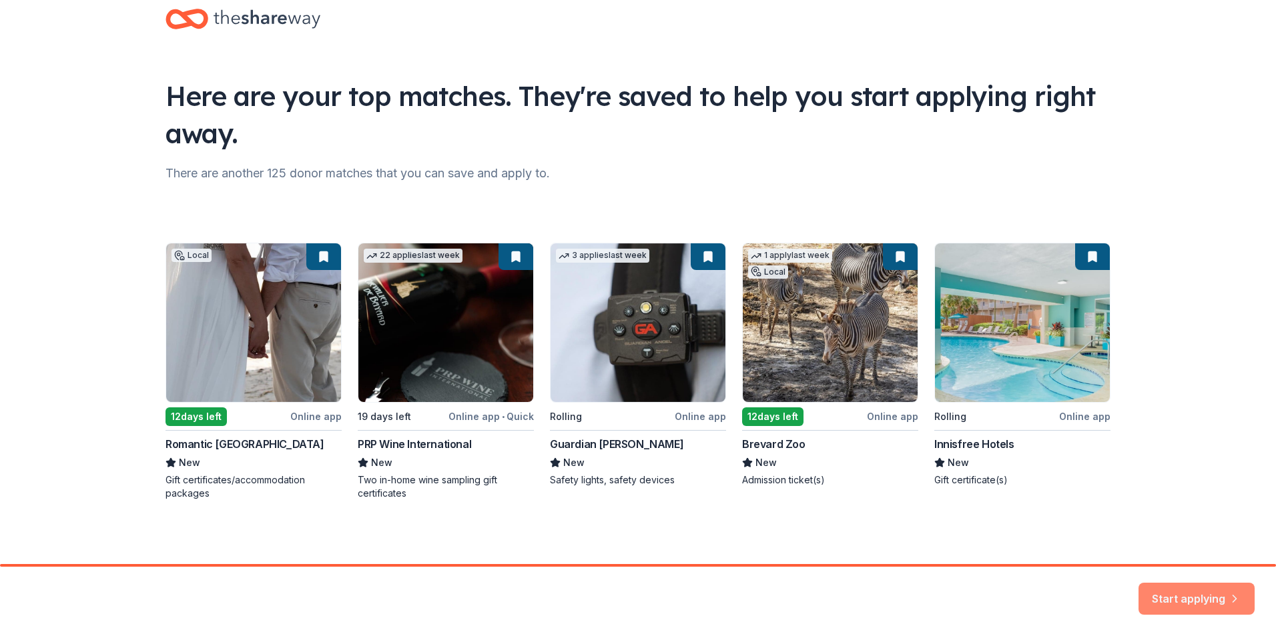
click at [1203, 594] on button "Start applying" at bounding box center [1196, 591] width 116 height 32
click at [1178, 598] on div "Start applying" at bounding box center [1196, 599] width 116 height 32
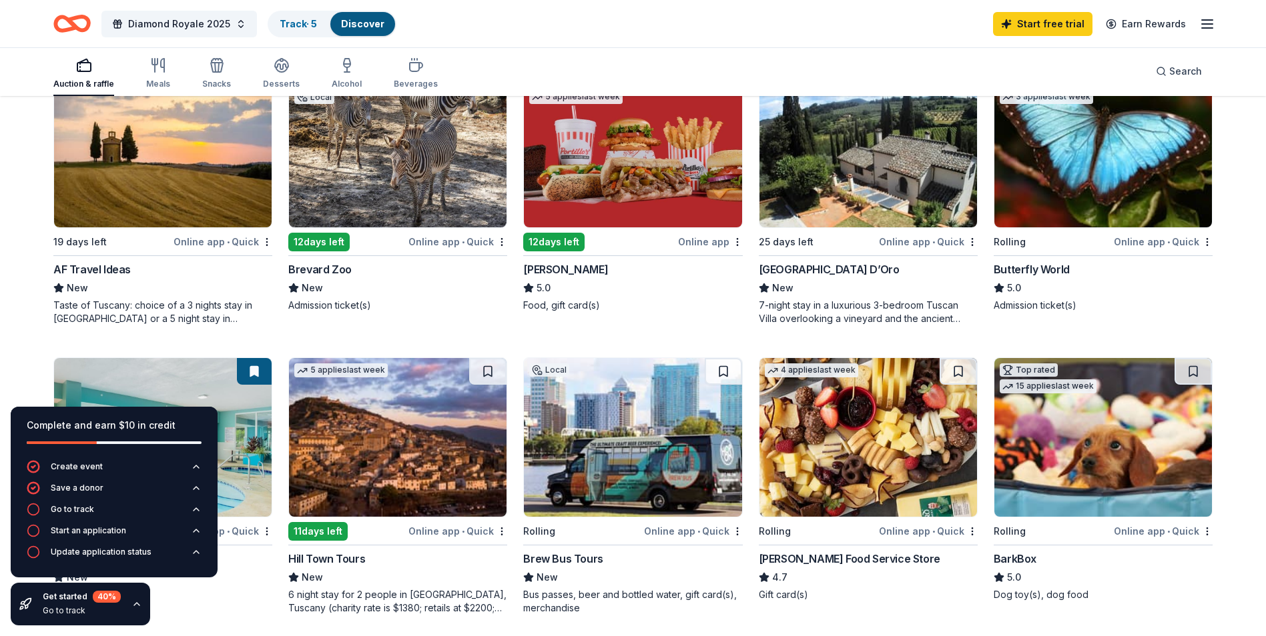
scroll to position [200, 0]
